Goal: Find specific page/section: Find specific page/section

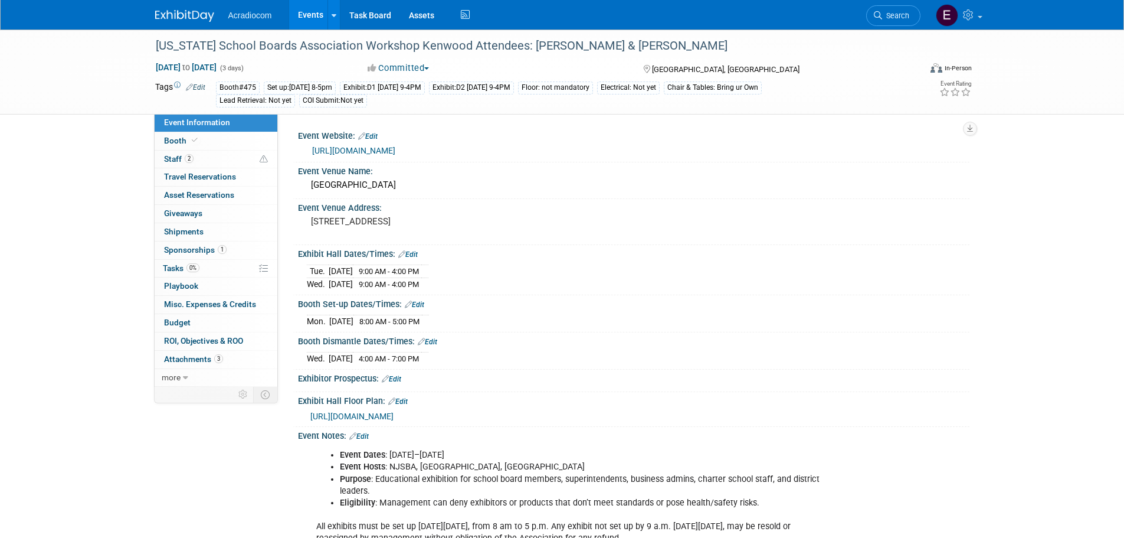
click at [205, 19] on div at bounding box center [191, 11] width 73 height 22
click at [198, 16] on img at bounding box center [184, 16] width 59 height 12
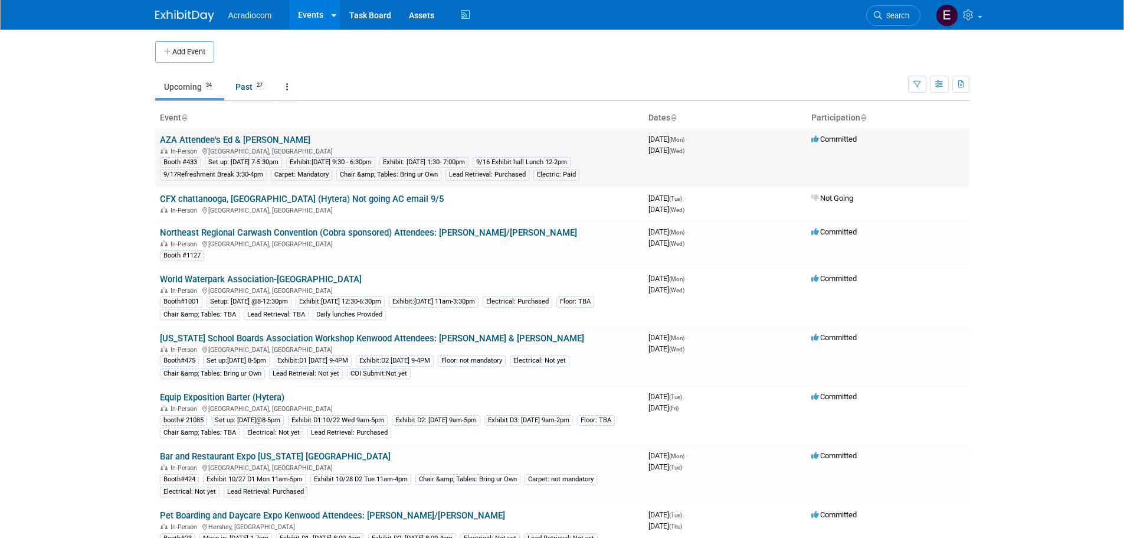
click at [207, 135] on link "AZA Attendee's Ed & [PERSON_NAME]" at bounding box center [235, 140] width 150 height 11
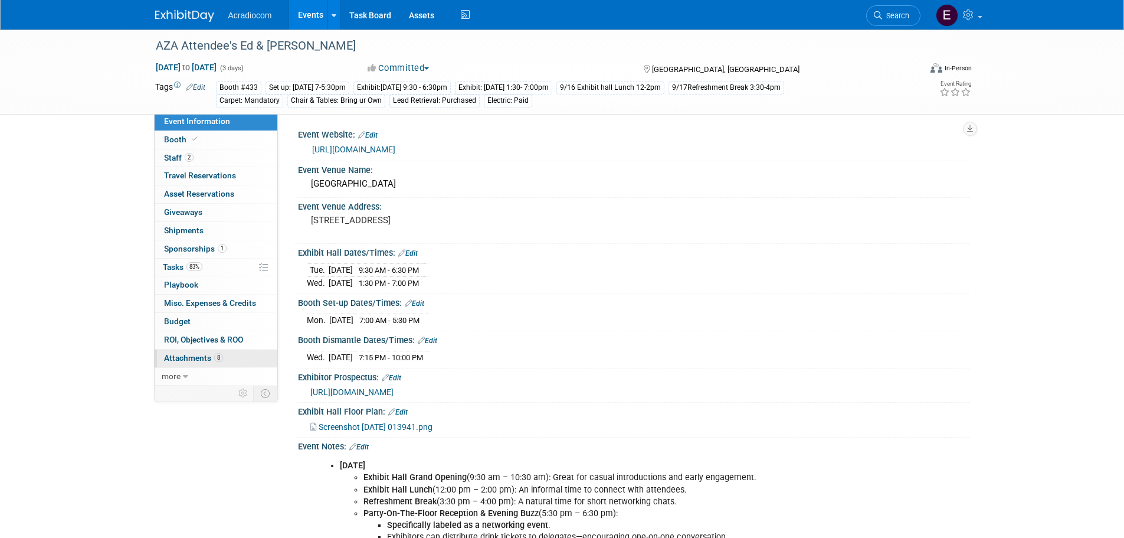
click at [208, 356] on span "Attachments 8" at bounding box center [193, 357] width 59 height 9
